Goal: Communication & Community: Answer question/provide support

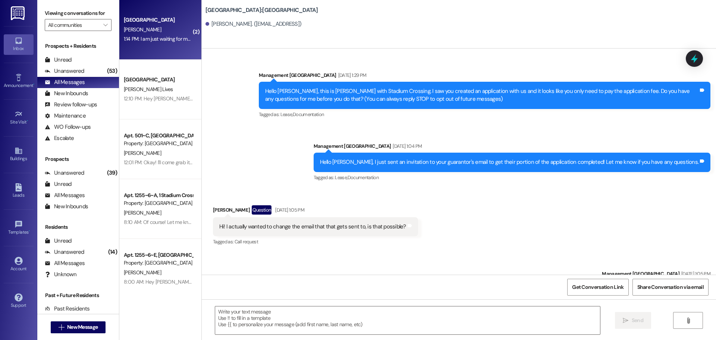
scroll to position [2658, 0]
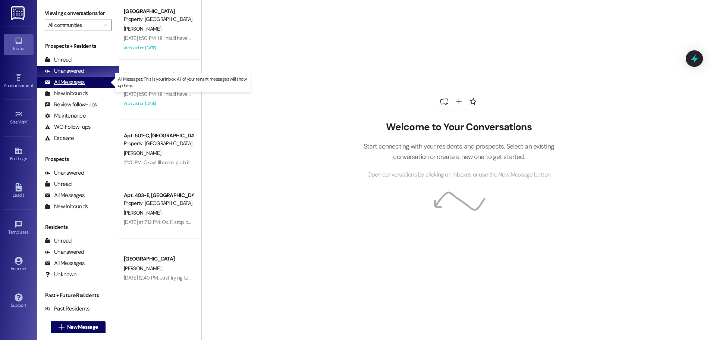
click at [64, 85] on div "All Messages" at bounding box center [65, 82] width 40 height 8
